Goal: Find specific page/section: Find specific page/section

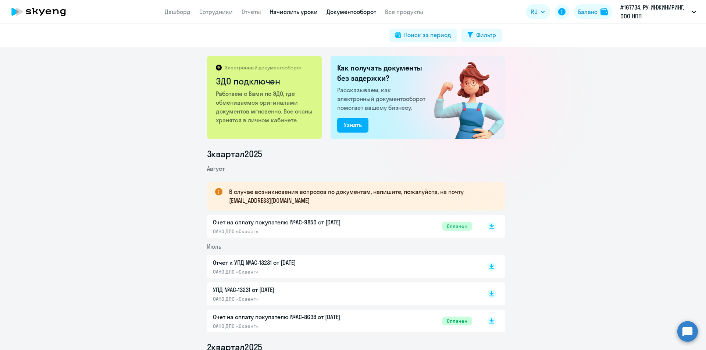
click at [287, 12] on link "Начислить уроки" at bounding box center [294, 11] width 48 height 7
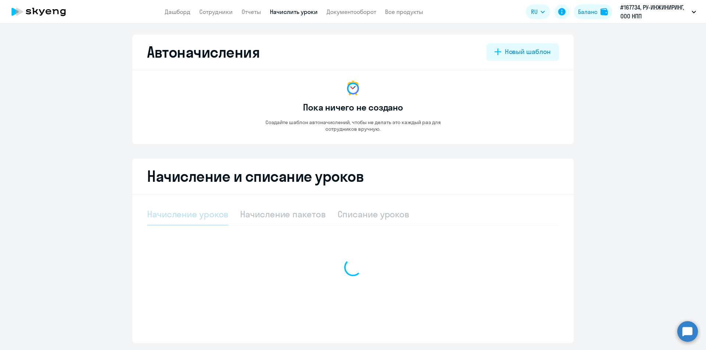
select select "10"
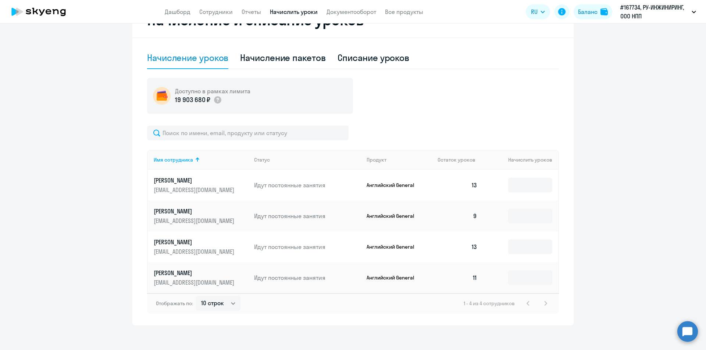
scroll to position [161, 0]
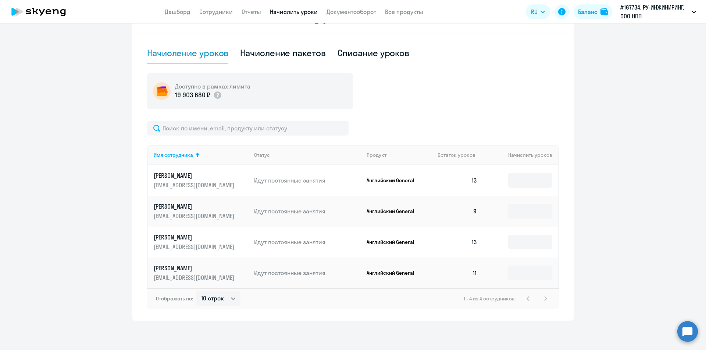
click at [347, 15] on app-menu-item-link "Документооборот" at bounding box center [351, 11] width 50 height 9
click at [351, 10] on link "Документооборот" at bounding box center [351, 11] width 50 height 7
